Goal: Task Accomplishment & Management: Manage account settings

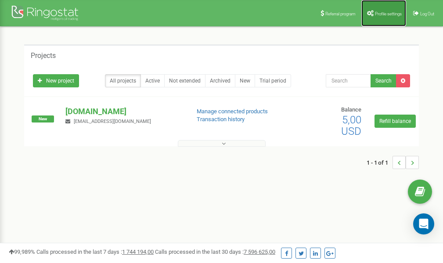
click at [382, 17] on link "Profile settings" at bounding box center [384, 13] width 45 height 26
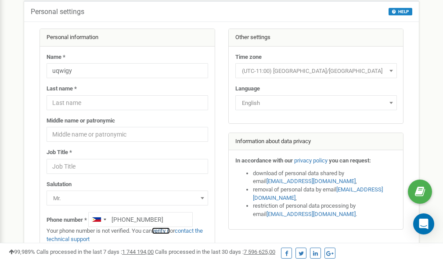
click at [164, 231] on link "verify it" at bounding box center [161, 231] width 18 height 7
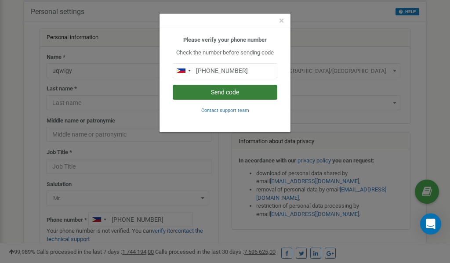
click at [220, 94] on button "Send code" at bounding box center [225, 92] width 105 height 15
